Goal: Transaction & Acquisition: Purchase product/service

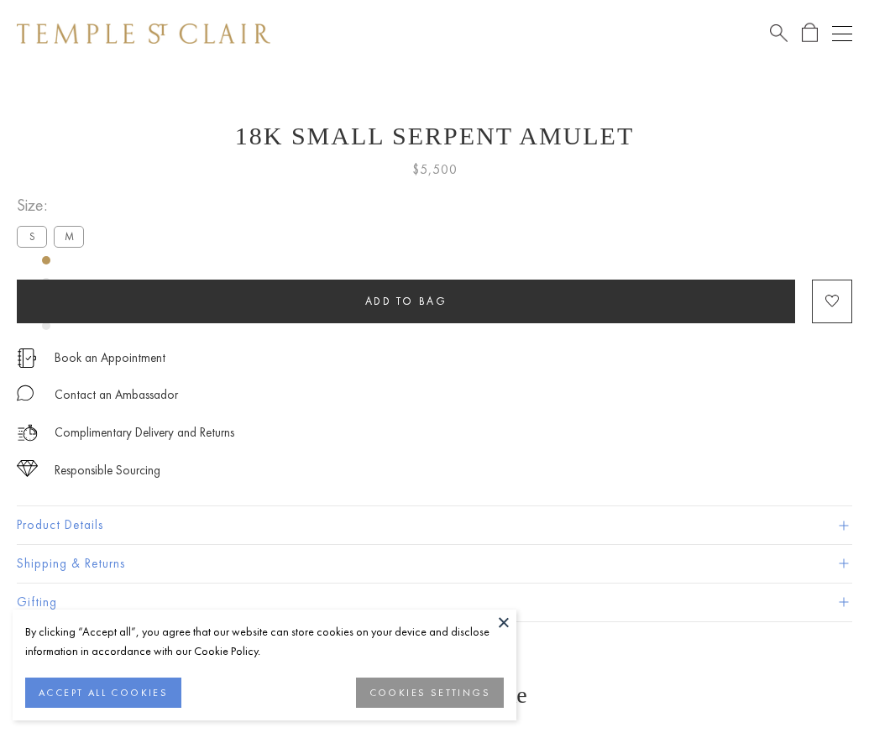
click at [405, 300] on span "Add to bag" at bounding box center [406, 301] width 82 height 14
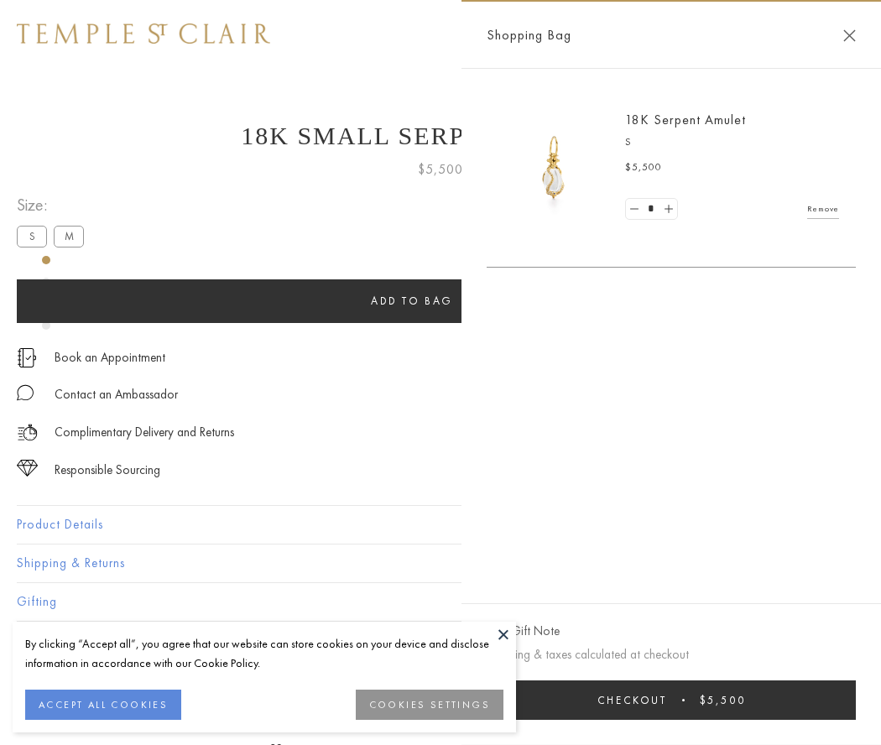
click at [672, 700] on button "Checkout $5,500" at bounding box center [671, 700] width 369 height 39
